Goal: Browse casually: Explore the website without a specific task or goal

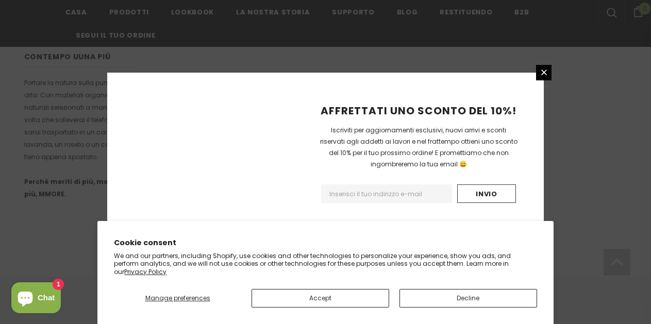
scroll to position [754, 0]
